Goal: Information Seeking & Learning: Learn about a topic

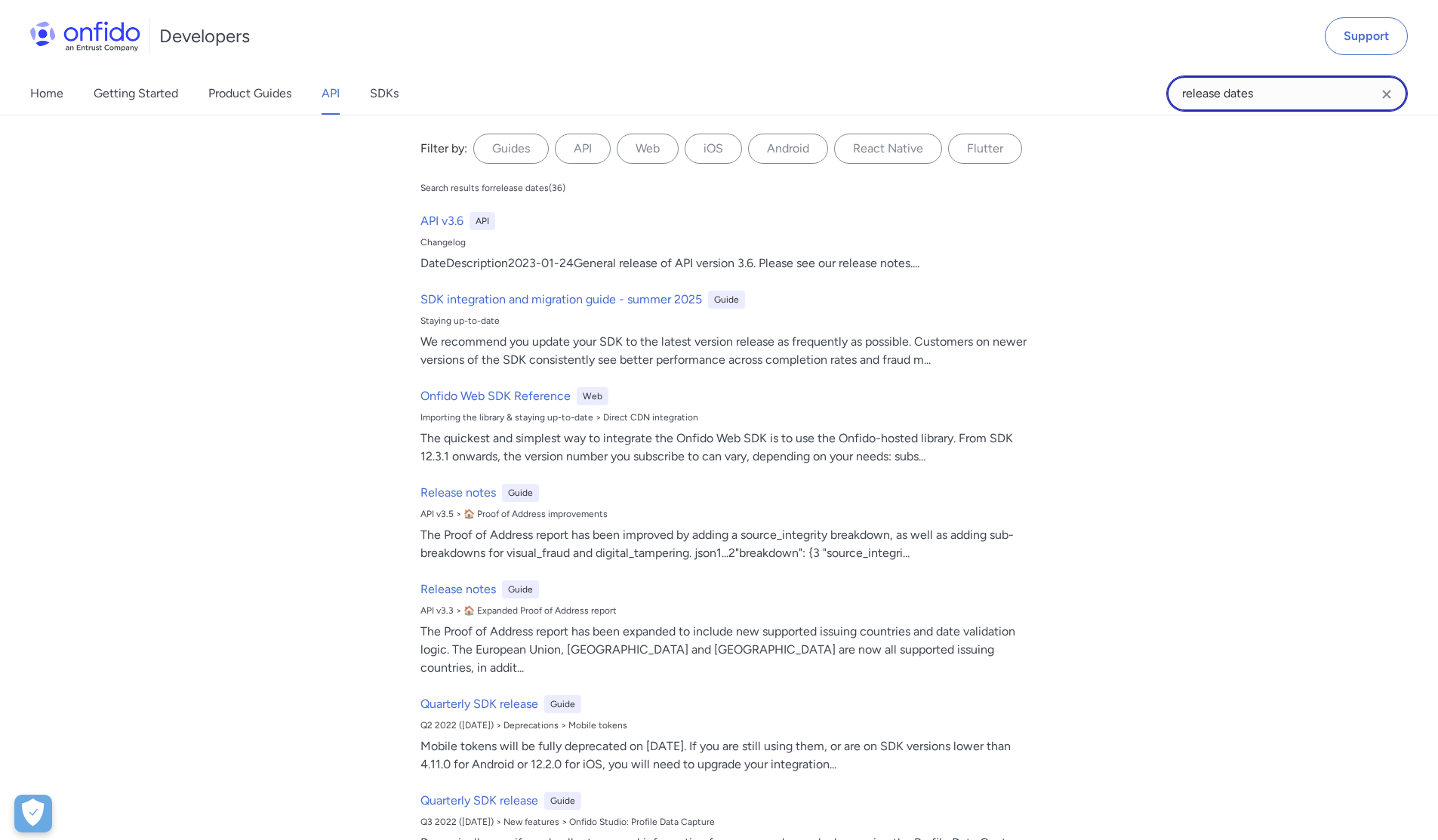
drag, startPoint x: 1277, startPoint y: 105, endPoint x: 989, endPoint y: 102, distance: 288.0
click at [989, 102] on div "Home Getting Started Product Guides API SDKs release dates release dates Filter…" at bounding box center [719, 93] width 1438 height 42
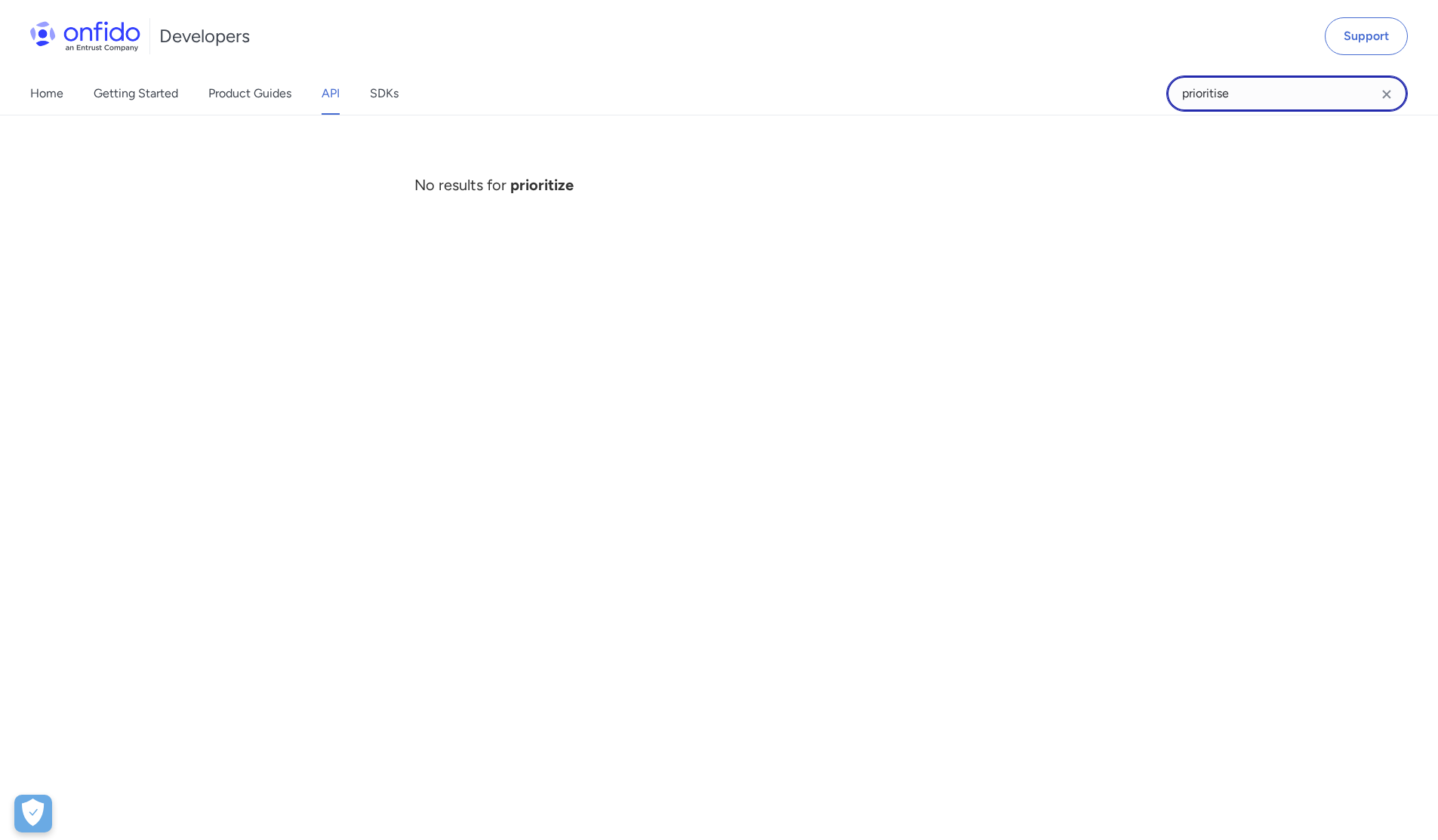
type input "prioritise"
drag, startPoint x: 1241, startPoint y: 94, endPoint x: 1090, endPoint y: 106, distance: 151.5
click at [1090, 106] on div "Home Getting Started Product Guides API SDKs prioritise prioritise No results f…" at bounding box center [719, 93] width 1438 height 42
click at [1382, 92] on icon "Clear search field button" at bounding box center [1387, 95] width 18 height 18
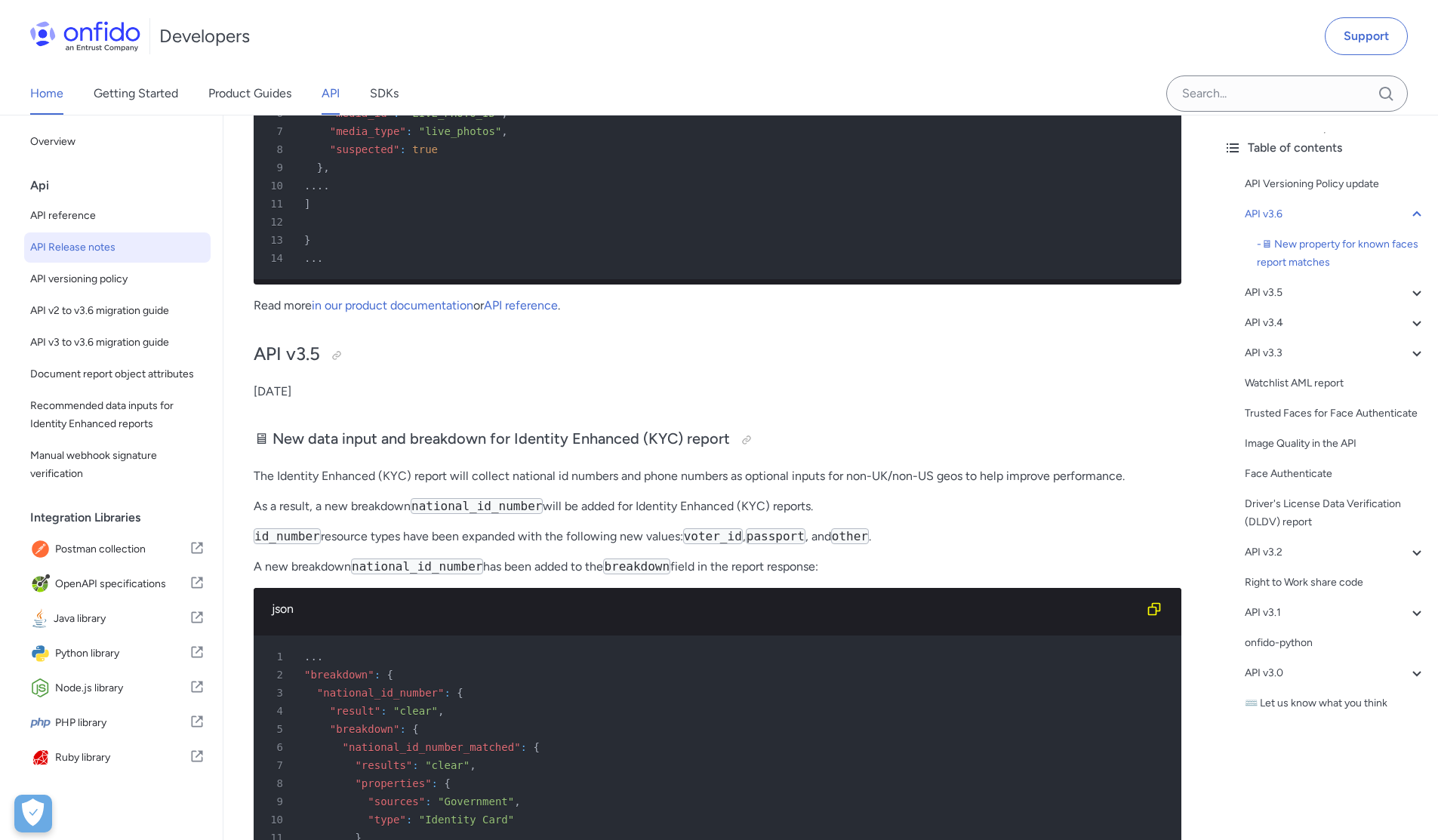
click at [45, 90] on link "Home" at bounding box center [47, 93] width 34 height 42
